Goal: Find specific page/section: Find specific page/section

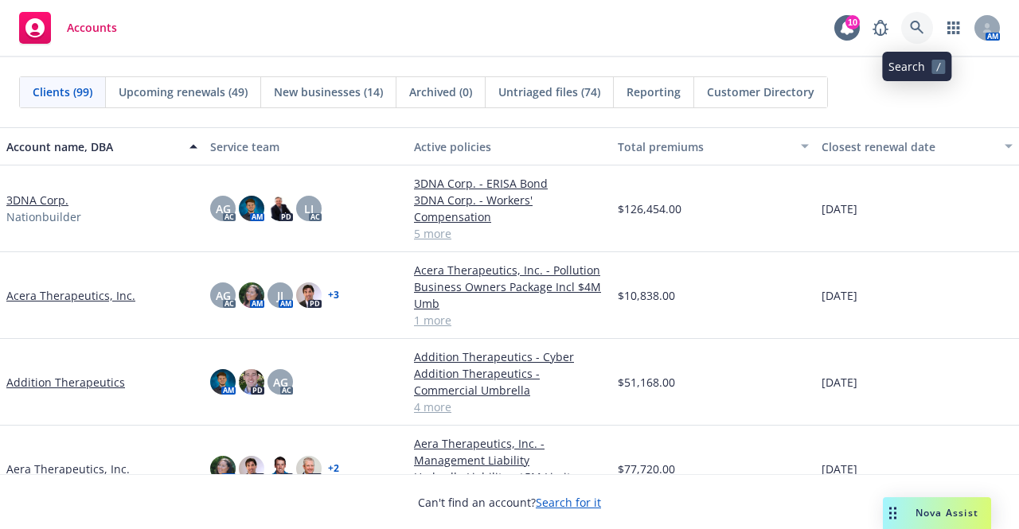
click at [911, 16] on link at bounding box center [917, 28] width 32 height 32
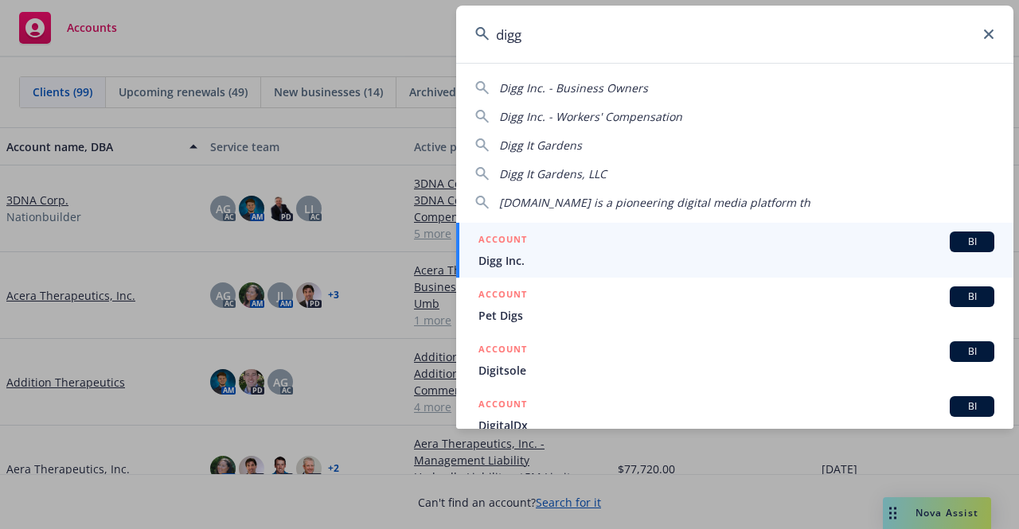
type input "digg"
click at [587, 252] on span "Digg Inc." at bounding box center [736, 260] width 516 height 17
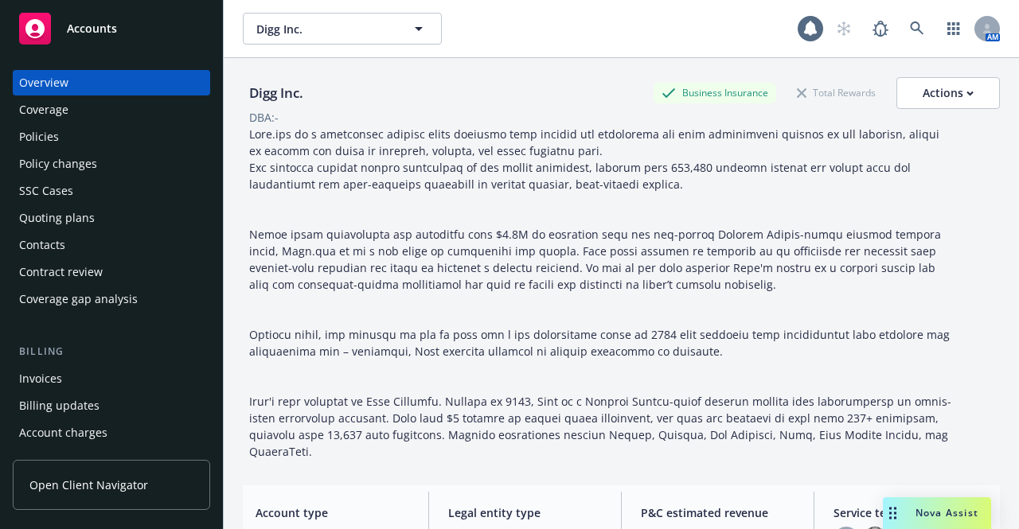
click at [88, 139] on div "Policies" at bounding box center [111, 136] width 185 height 25
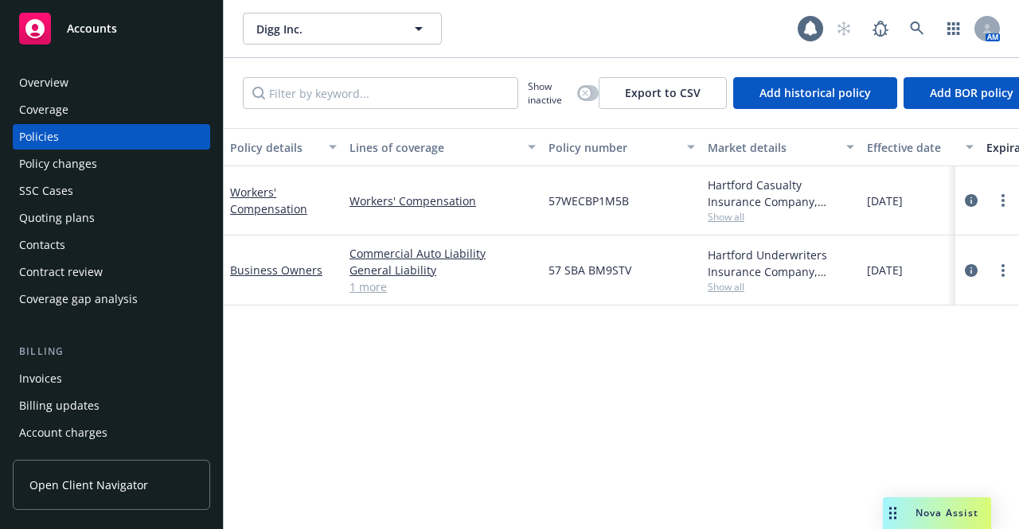
click at [903, 513] on div "Nova Assist" at bounding box center [947, 513] width 88 height 14
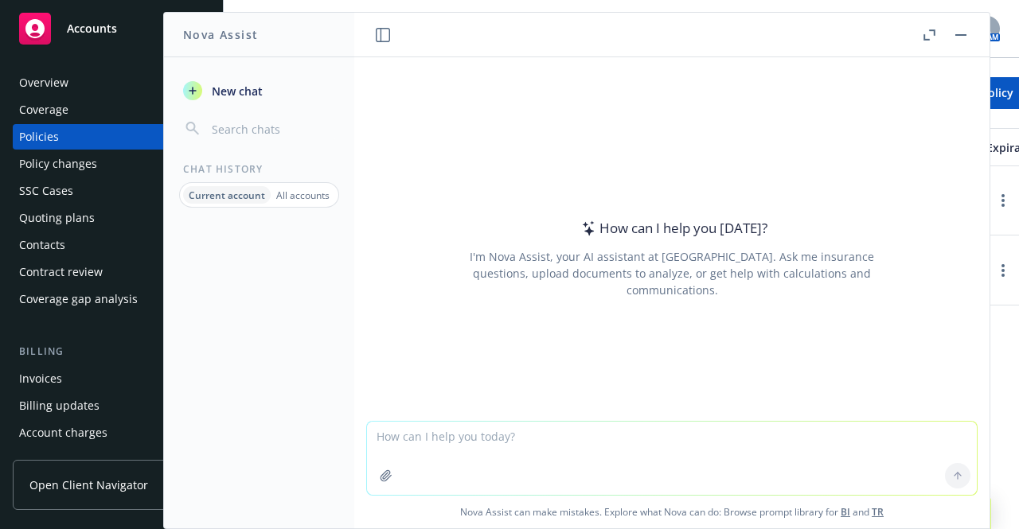
click at [957, 31] on button "button" at bounding box center [960, 34] width 19 height 19
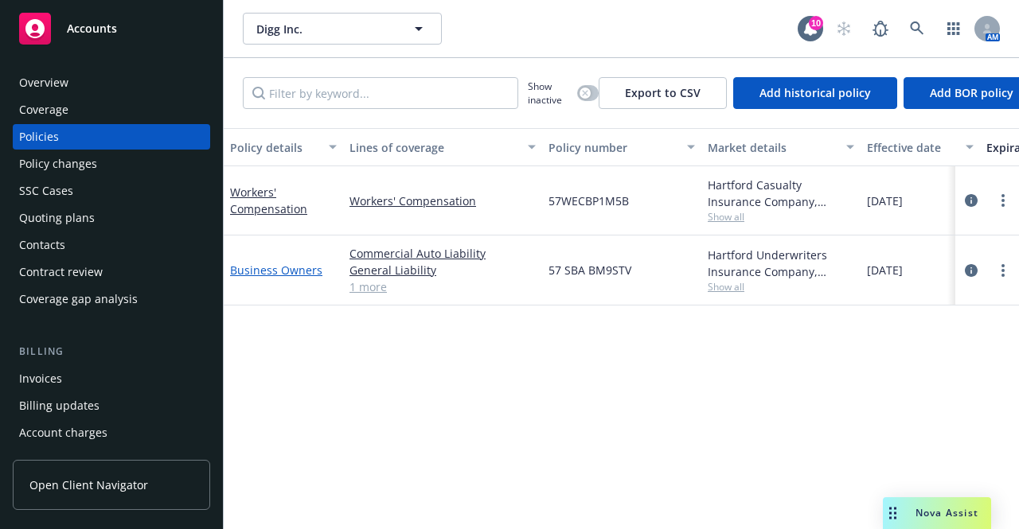
click at [274, 273] on link "Business Owners" at bounding box center [276, 270] width 92 height 15
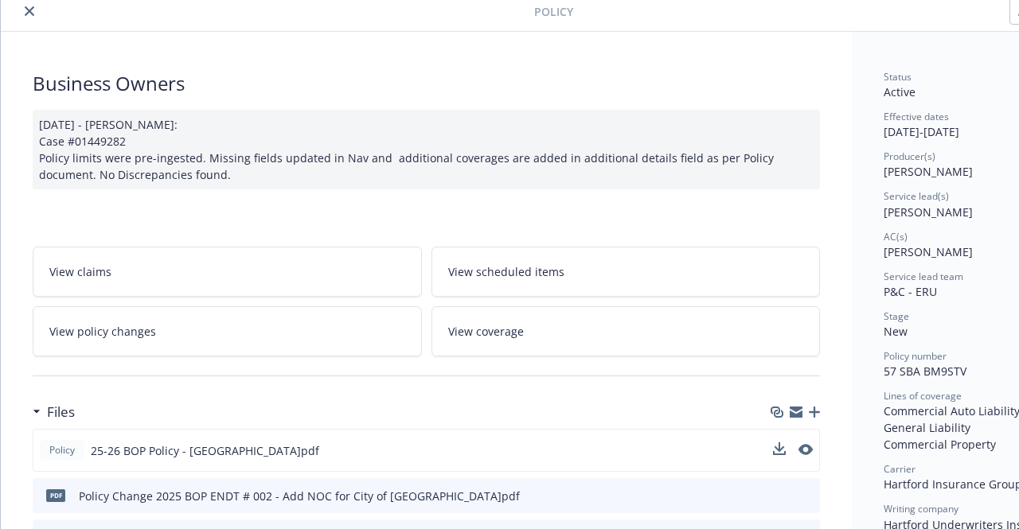
scroll to position [159, 0]
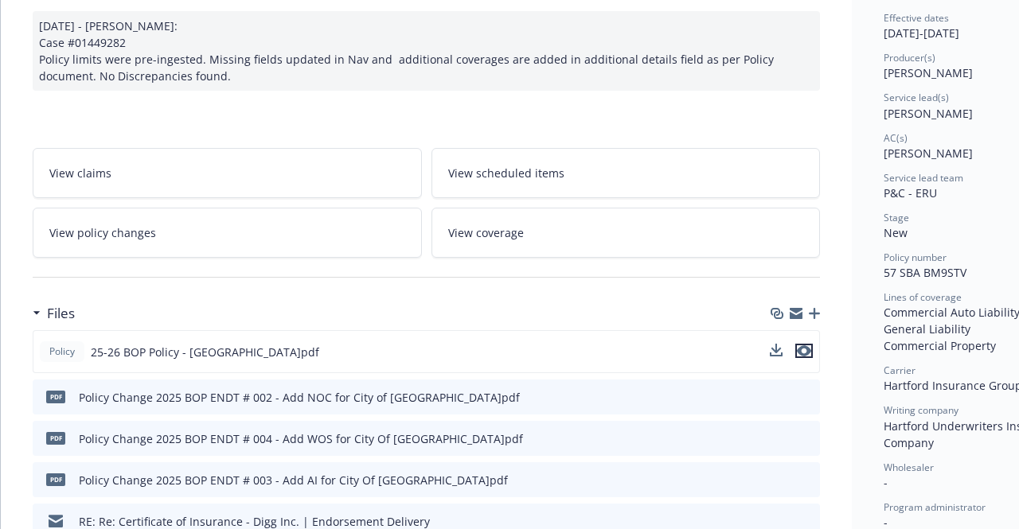
click at [809, 348] on icon "preview file" at bounding box center [804, 350] width 14 height 11
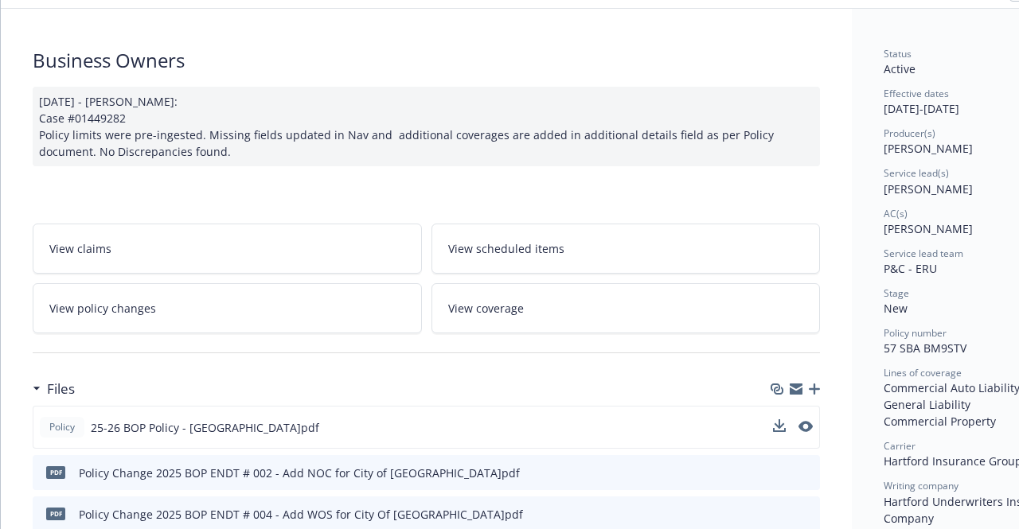
scroll to position [80, 0]
